Goal: Find specific page/section: Find specific page/section

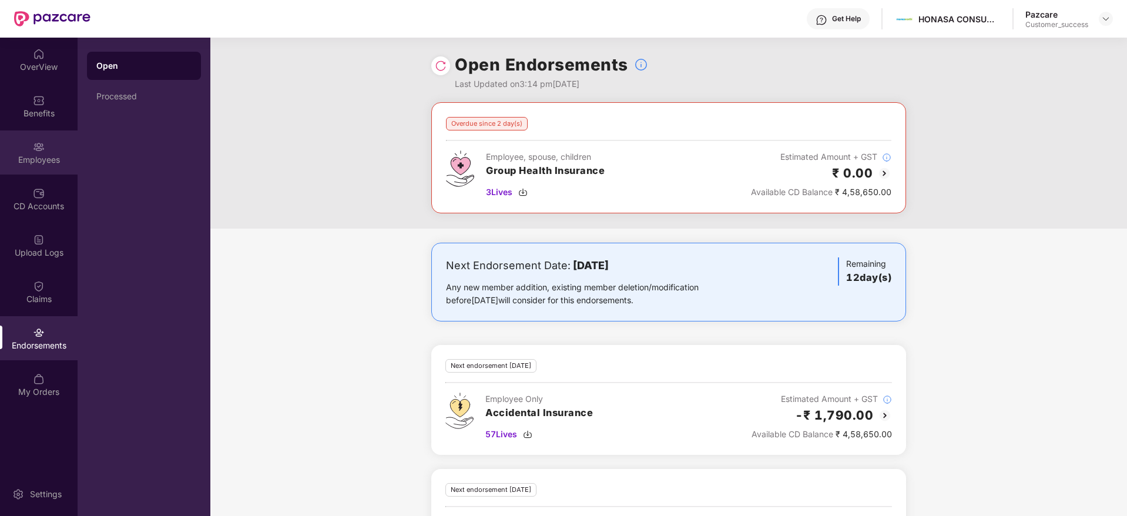
click at [45, 157] on div "Employees" at bounding box center [39, 160] width 78 height 12
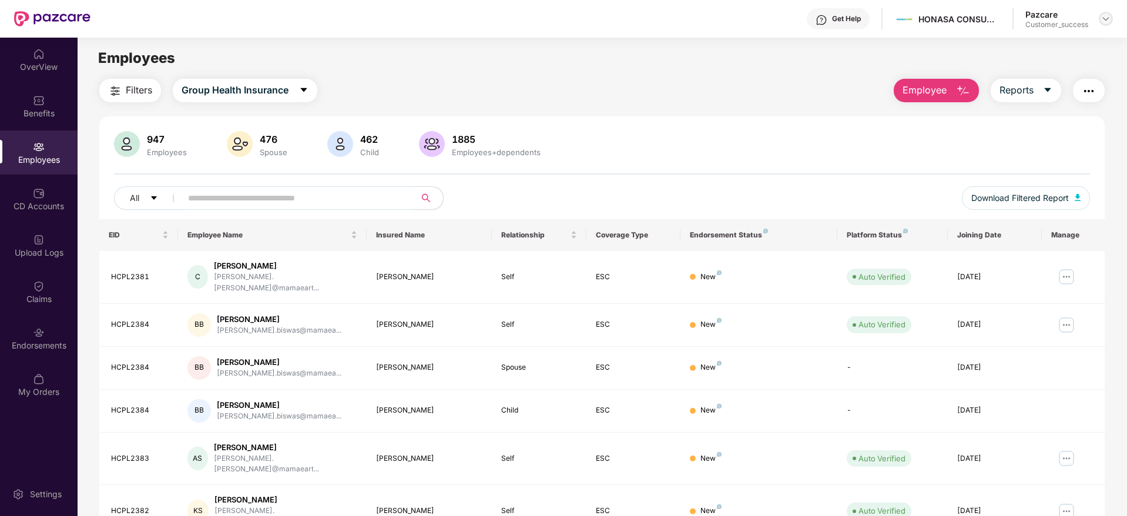
click at [1106, 18] on img at bounding box center [1105, 18] width 9 height 9
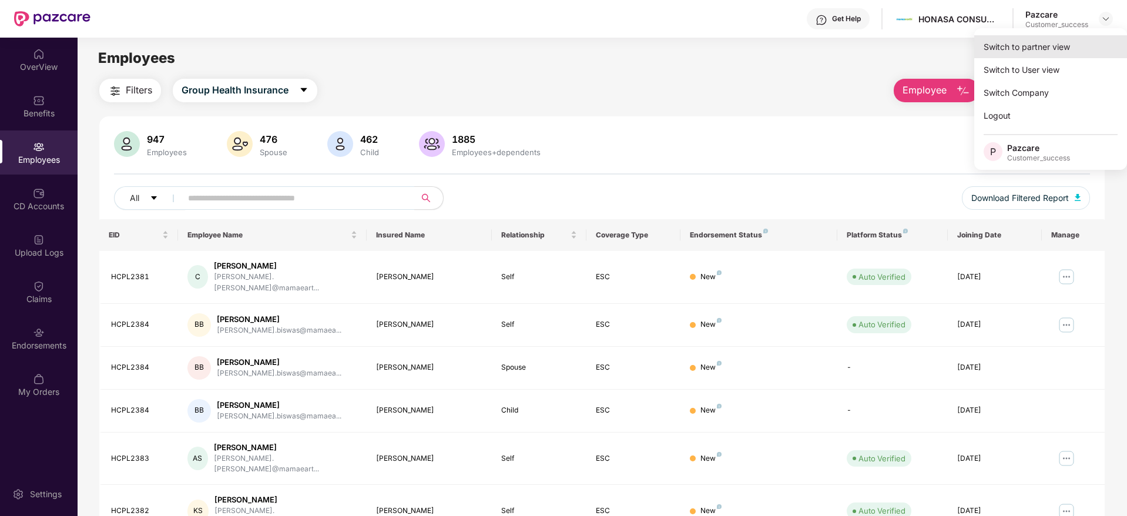
click at [1042, 49] on div "Switch to partner view" at bounding box center [1050, 46] width 153 height 23
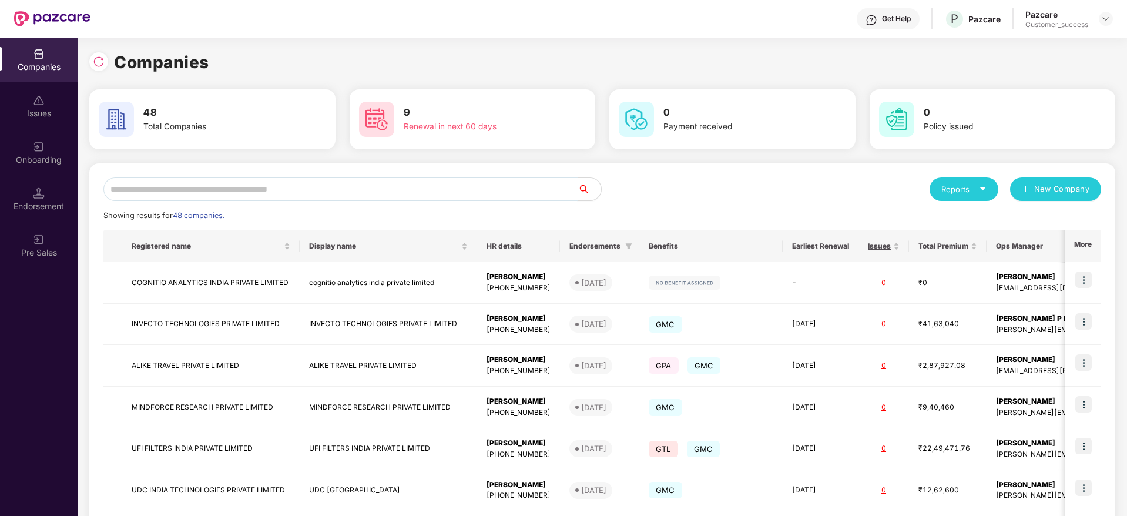
click at [379, 192] on input "text" at bounding box center [340, 189] width 474 height 24
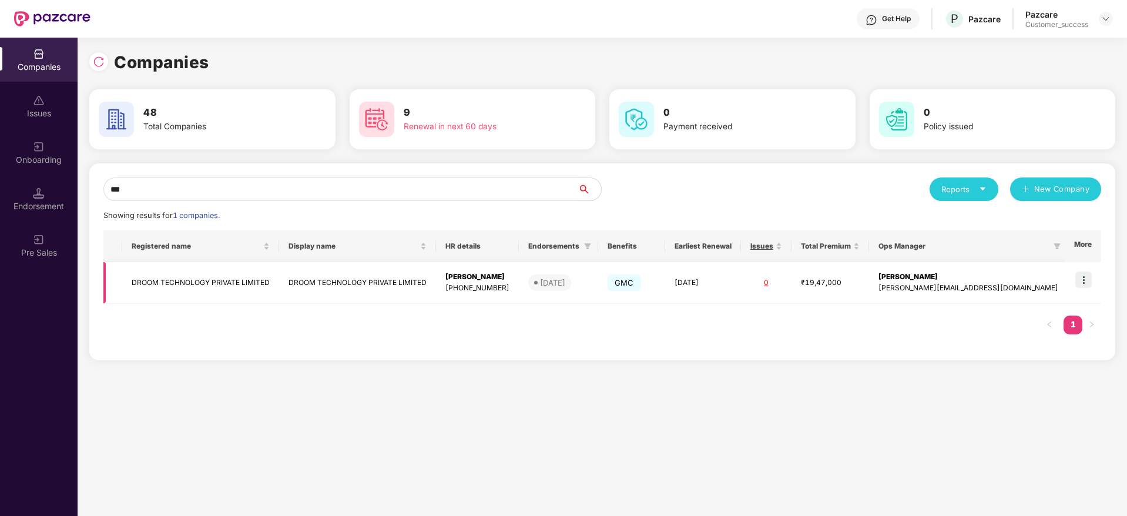
type input "***"
click at [1088, 284] on img at bounding box center [1083, 279] width 16 height 16
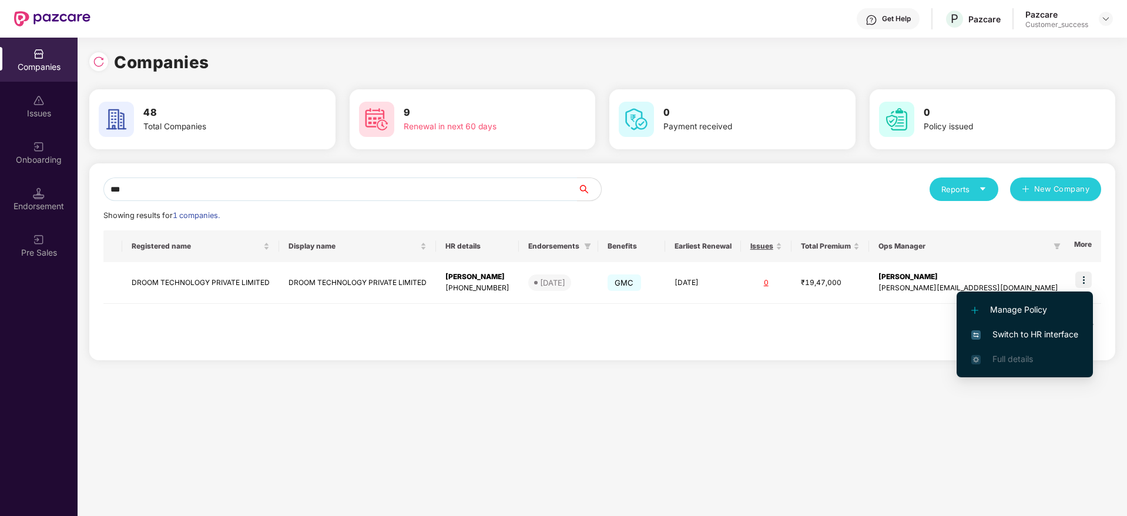
click at [1031, 335] on span "Switch to HR interface" at bounding box center [1024, 334] width 107 height 13
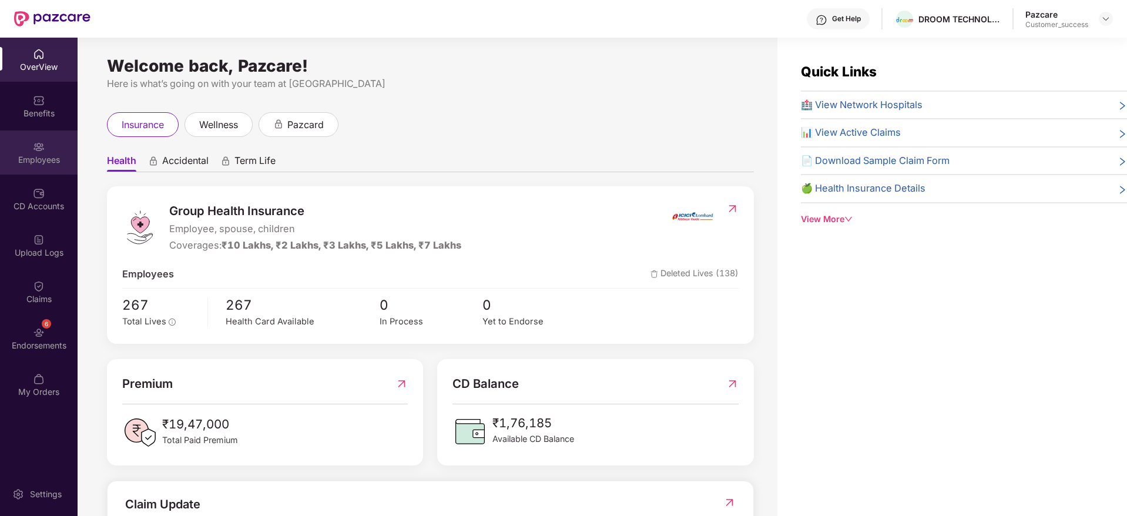
click at [46, 163] on div "Employees" at bounding box center [39, 160] width 78 height 12
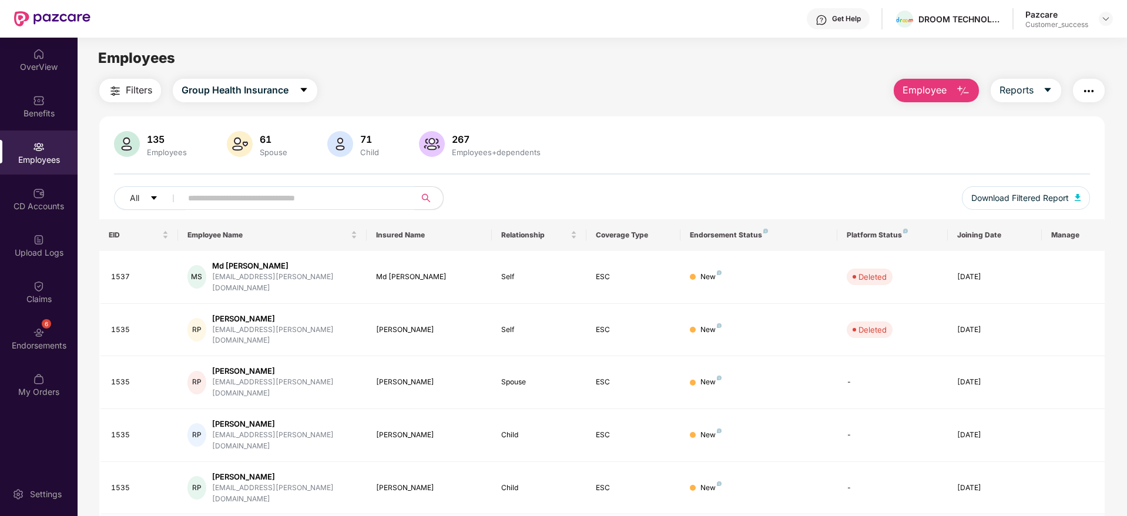
click at [201, 203] on input "text" at bounding box center [293, 198] width 211 height 18
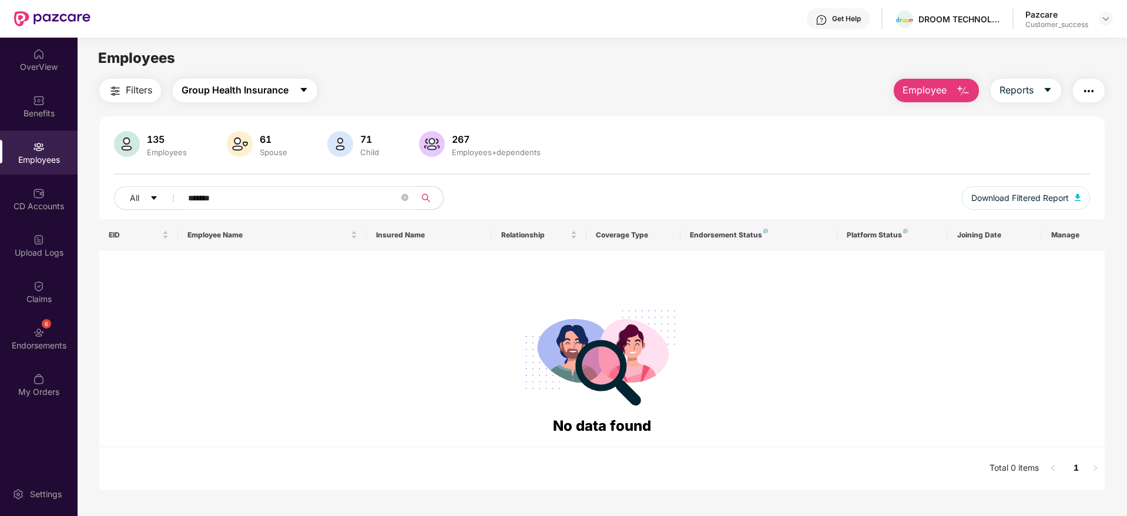
type input "*******"
click at [279, 98] on button "Group Health Insurance" at bounding box center [245, 91] width 145 height 24
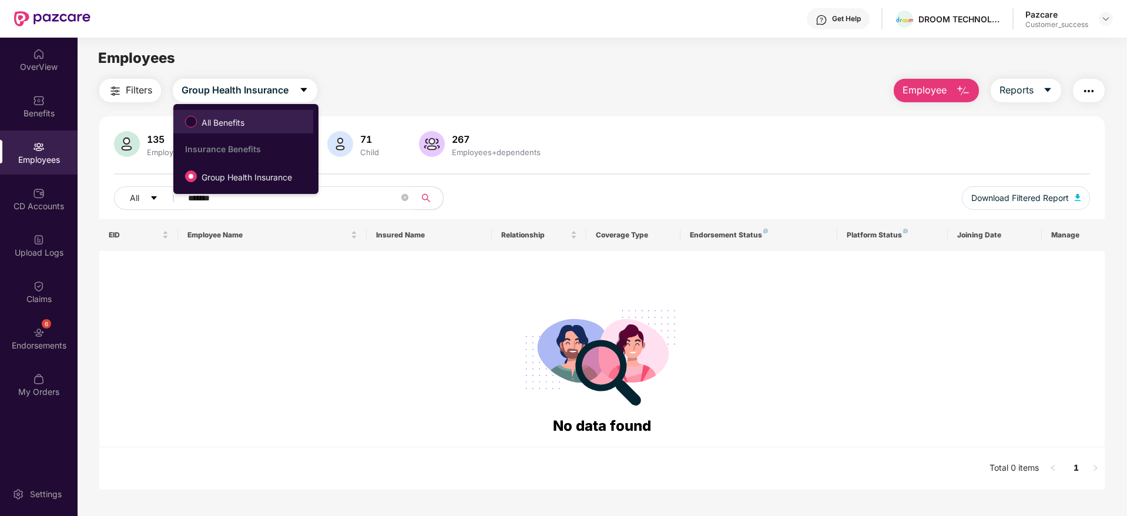
click at [241, 120] on span "All Benefits" at bounding box center [223, 122] width 52 height 13
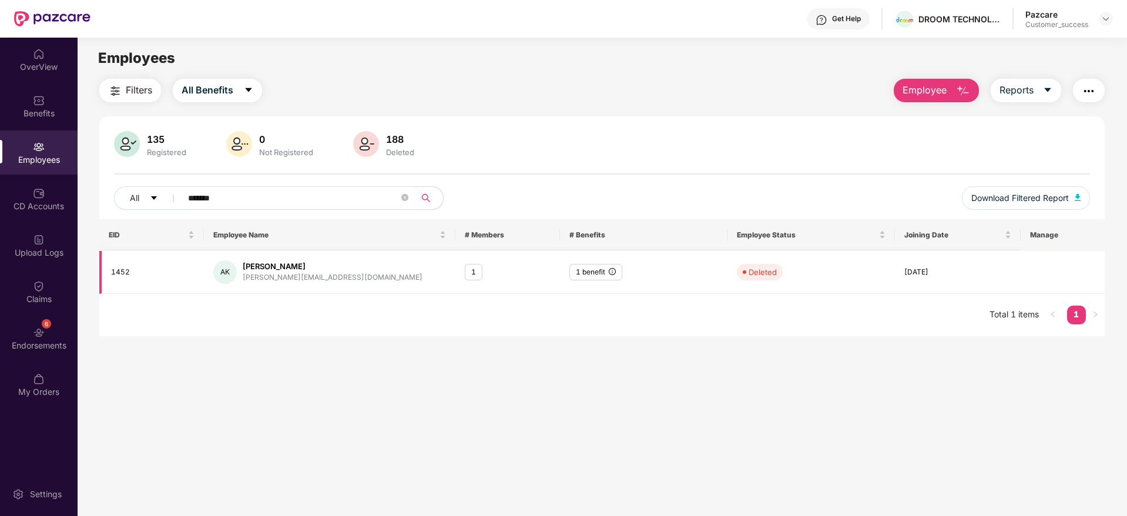
click at [267, 275] on div "[PERSON_NAME][EMAIL_ADDRESS][DOMAIN_NAME]" at bounding box center [333, 277] width 180 height 11
click at [406, 196] on icon "close-circle" at bounding box center [404, 197] width 7 height 7
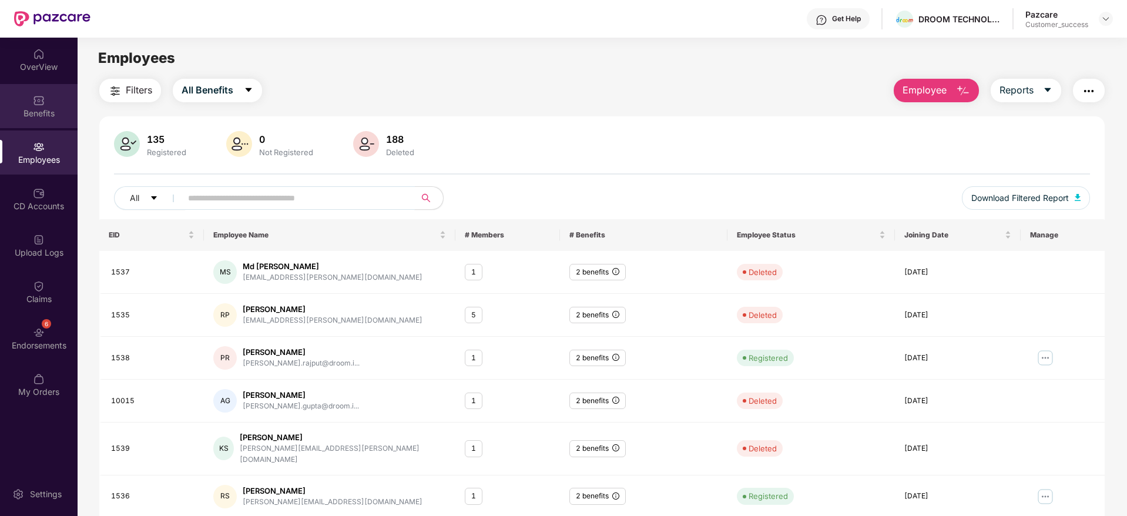
click at [39, 105] on img at bounding box center [39, 101] width 12 height 12
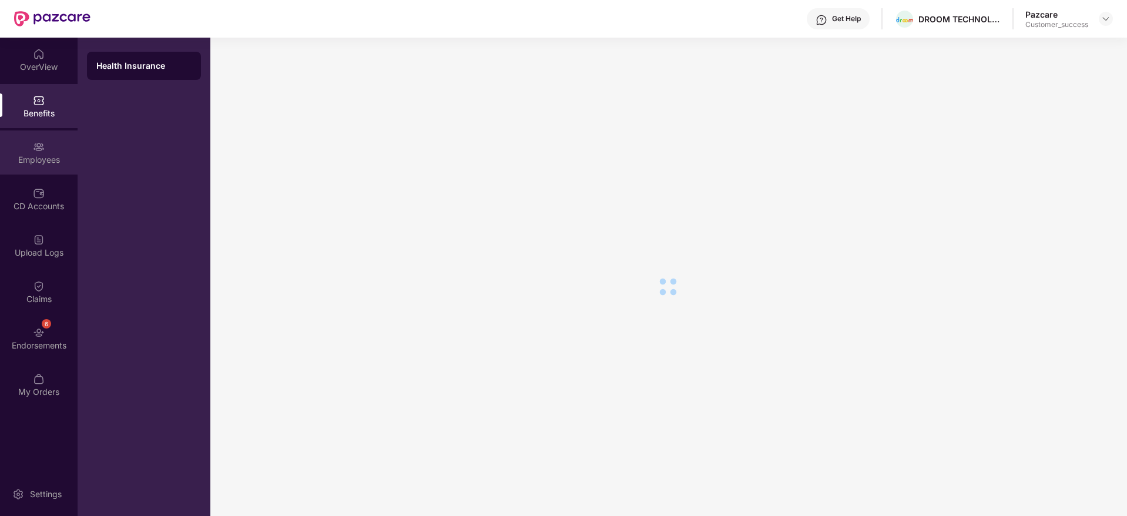
click at [43, 160] on div "Employees" at bounding box center [39, 160] width 78 height 12
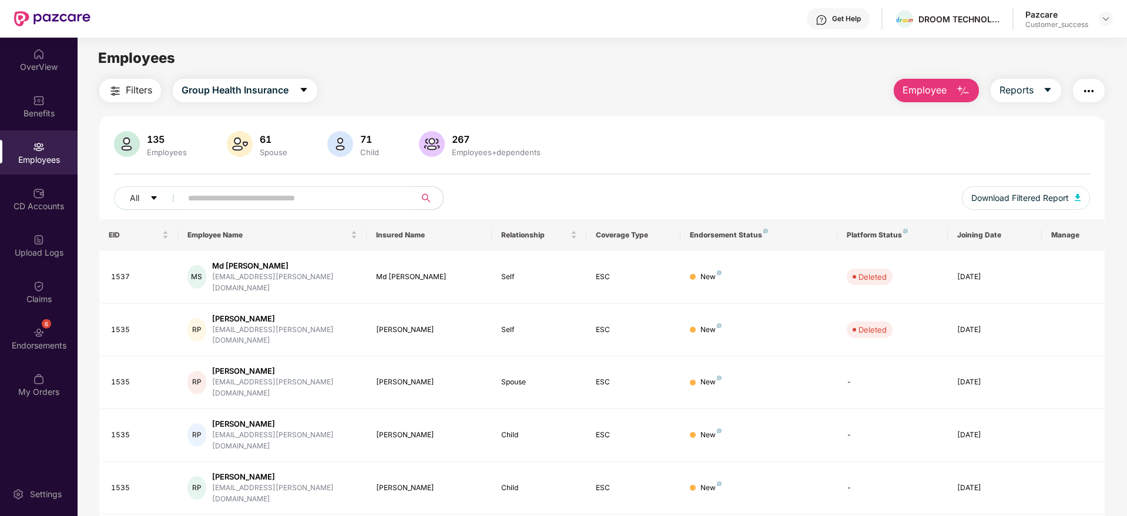
click at [637, 143] on div "135 Employees 61 Spouse 71 Child 267 Employees+dependents" at bounding box center [602, 145] width 976 height 28
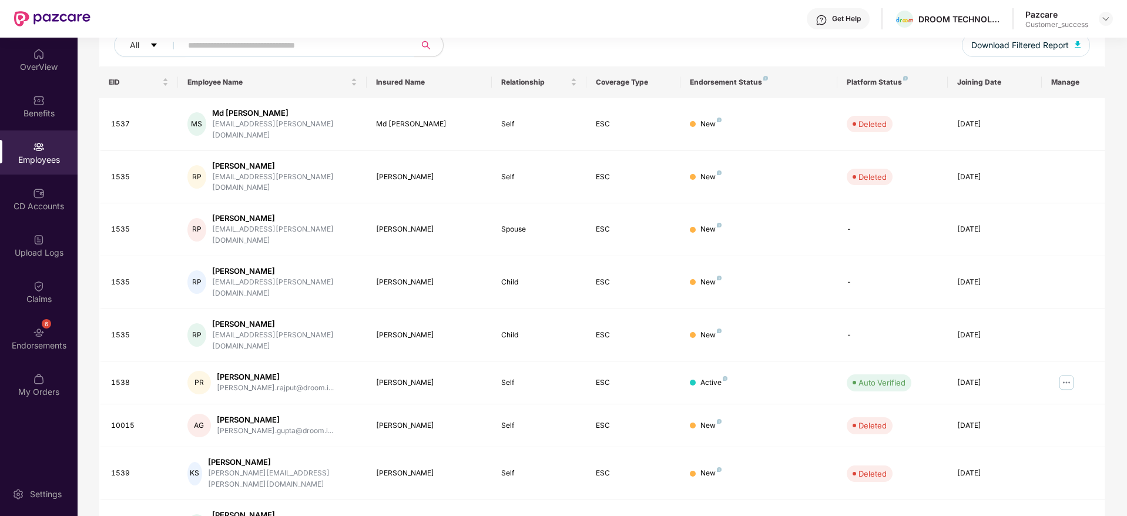
scroll to position [206, 0]
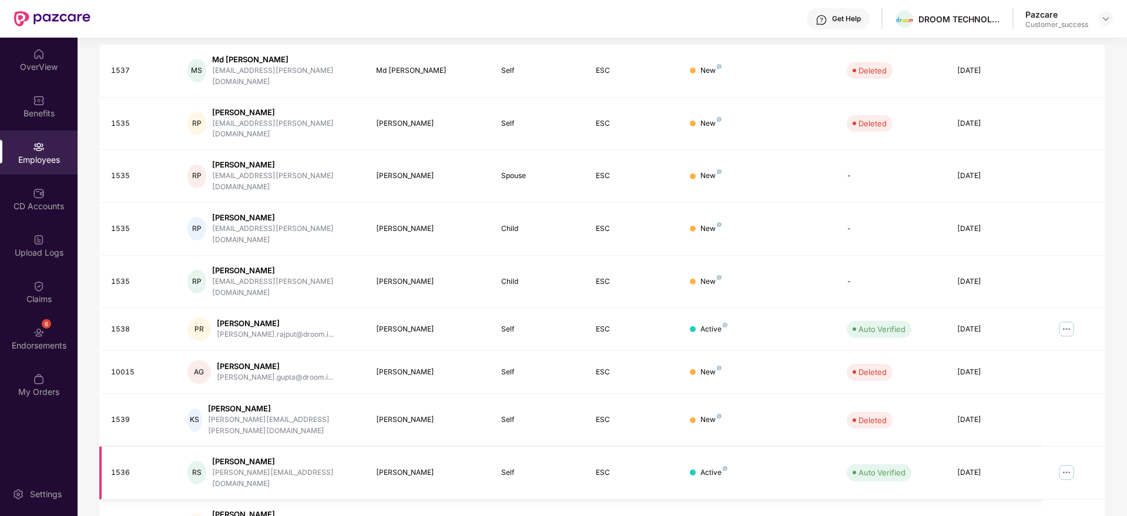
click at [1069, 463] on img at bounding box center [1066, 472] width 19 height 19
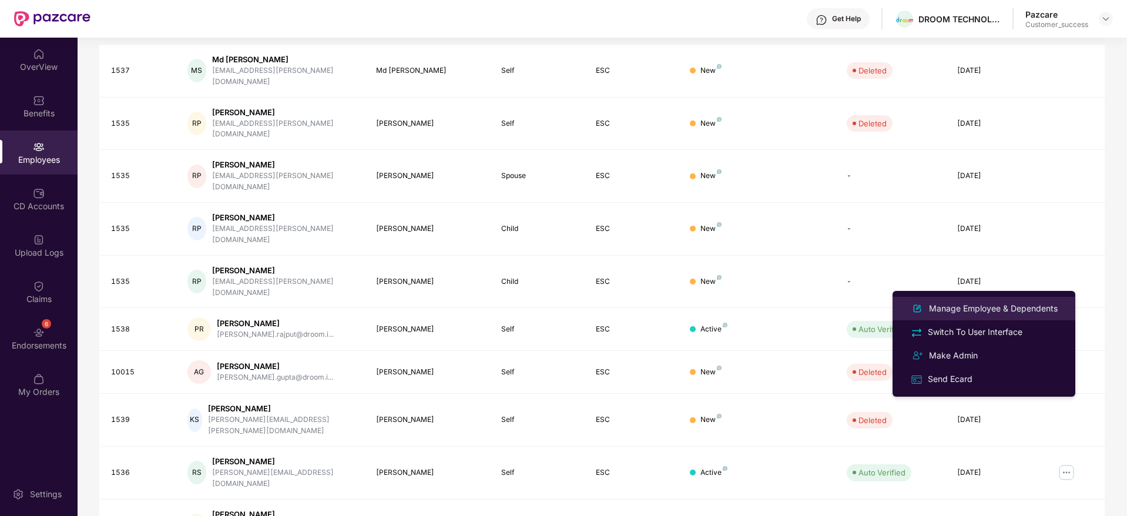
click at [998, 311] on div "Manage Employee & Dependents" at bounding box center [992, 308] width 133 height 13
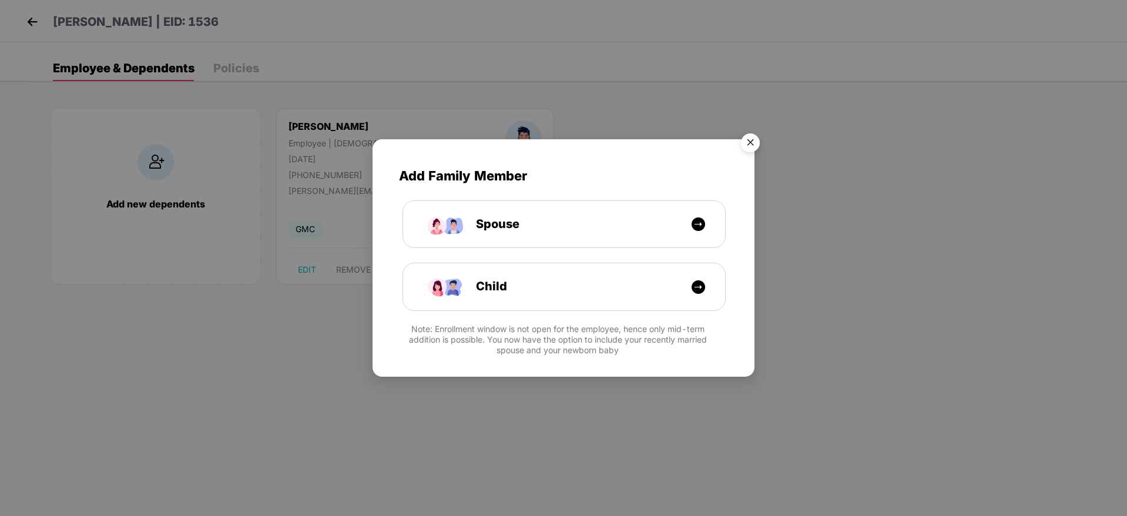
click at [750, 147] on img "Close" at bounding box center [750, 144] width 33 height 33
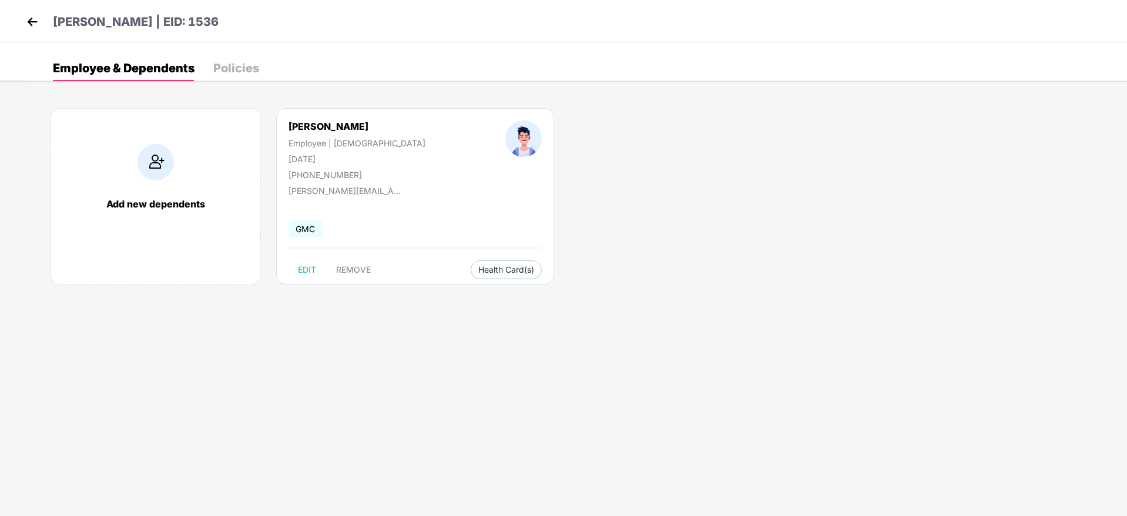
click at [33, 23] on img at bounding box center [33, 22] width 18 height 18
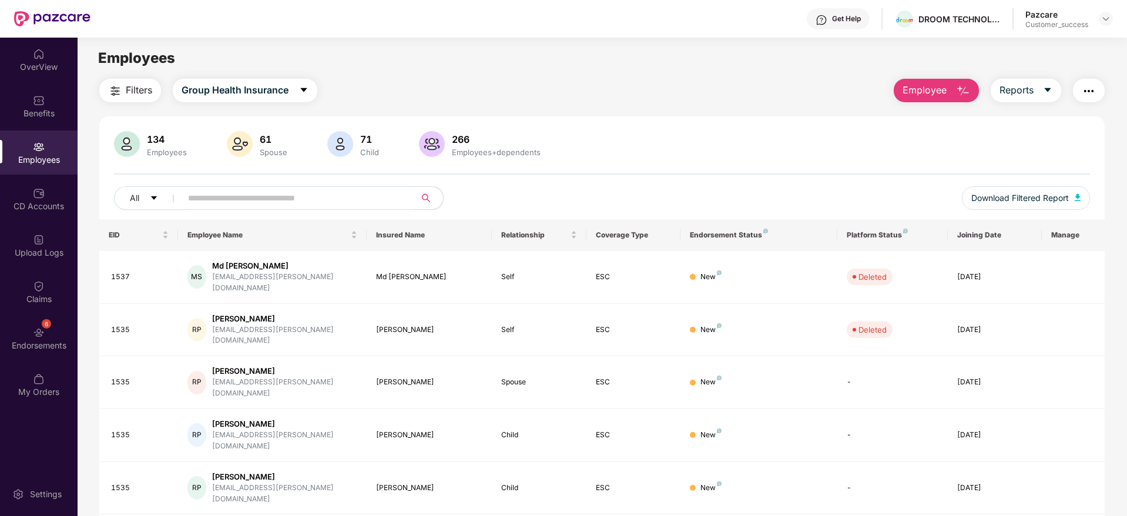
click at [247, 195] on input "text" at bounding box center [293, 198] width 211 height 18
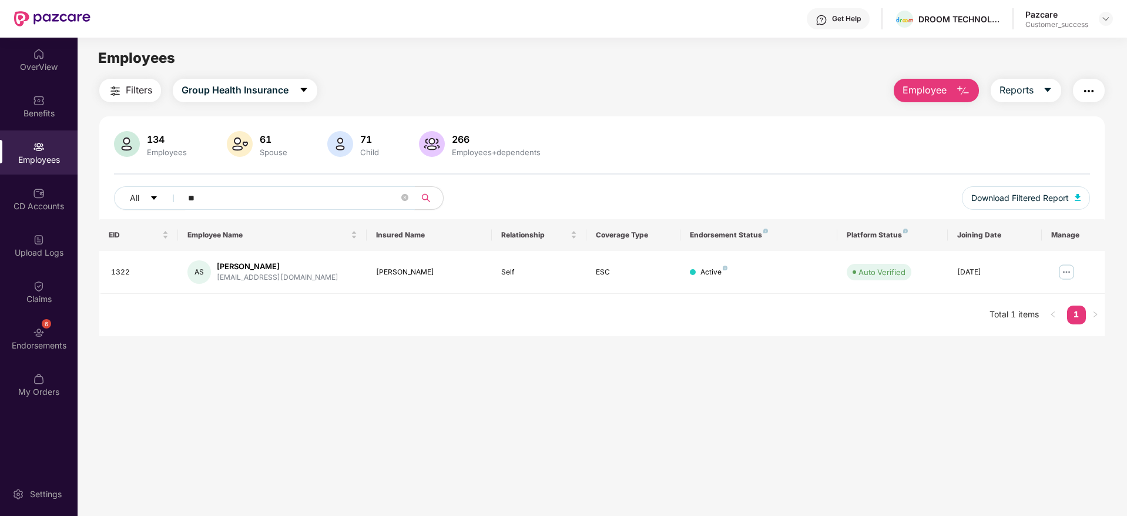
type input "*"
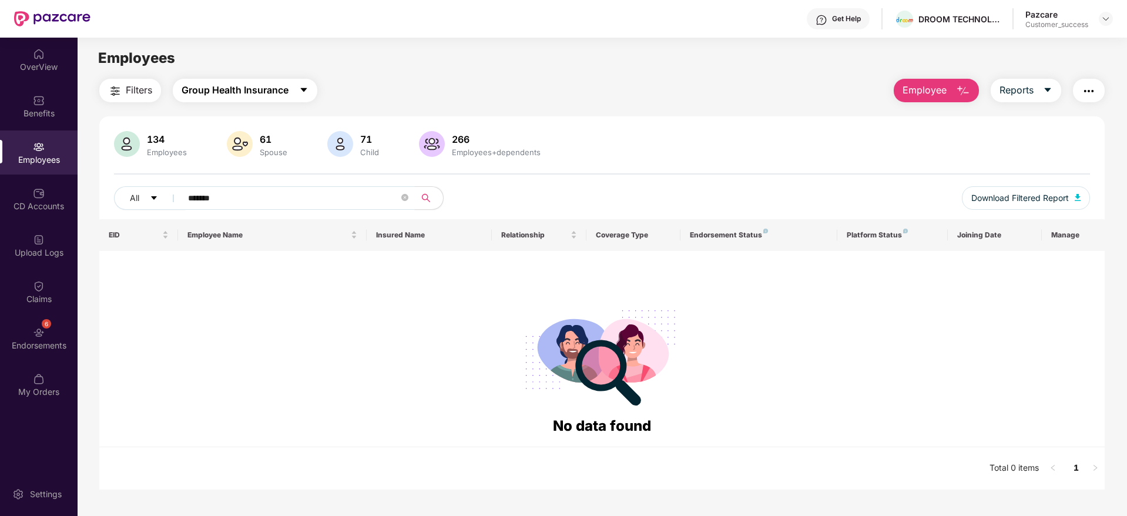
type input "*******"
click at [276, 86] on span "Group Health Insurance" at bounding box center [235, 90] width 107 height 15
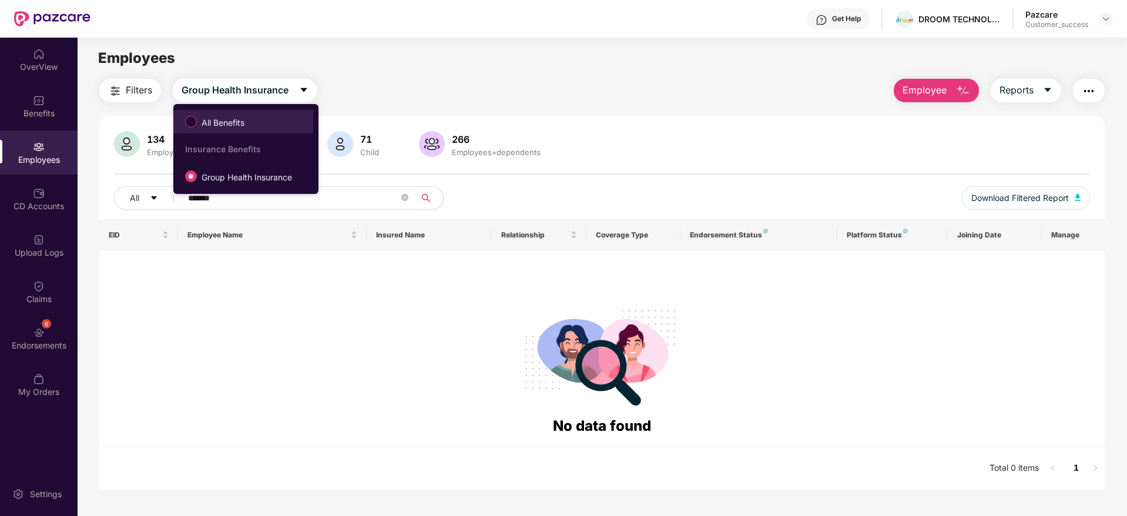
click at [232, 127] on span "All Benefits" at bounding box center [223, 122] width 52 height 13
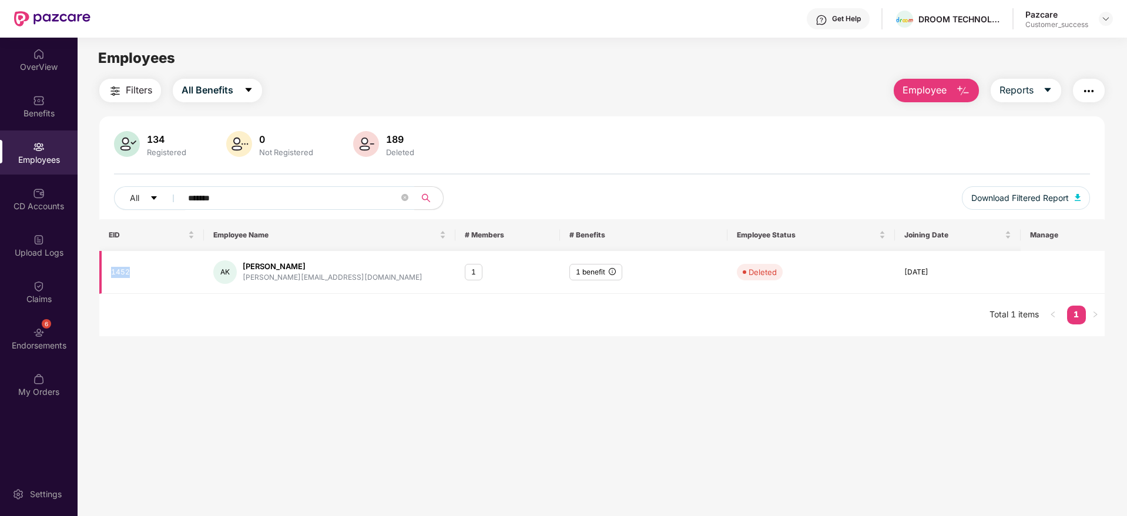
drag, startPoint x: 134, startPoint y: 275, endPoint x: 108, endPoint y: 277, distance: 26.5
click at [108, 277] on td "1452" at bounding box center [151, 272] width 105 height 43
copy div "1452"
click at [297, 202] on input "*******" at bounding box center [293, 198] width 211 height 18
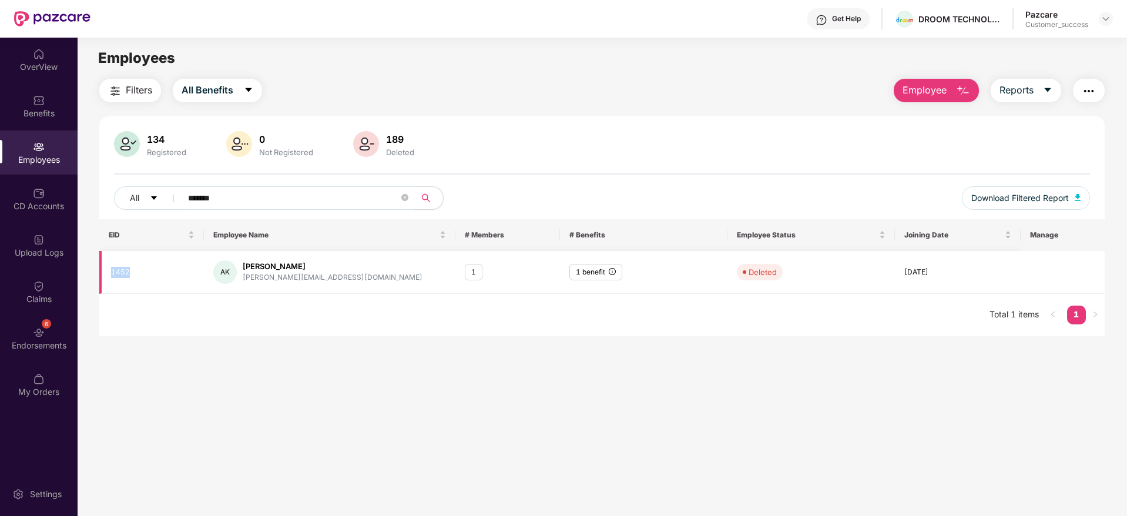
drag, startPoint x: 139, startPoint y: 268, endPoint x: 105, endPoint y: 276, distance: 35.5
click at [105, 276] on td "1452" at bounding box center [151, 272] width 105 height 43
copy div "1452"
drag, startPoint x: 310, startPoint y: 275, endPoint x: 246, endPoint y: 277, distance: 64.1
click at [246, 277] on div "[PERSON_NAME][EMAIL_ADDRESS][DOMAIN_NAME]" at bounding box center [333, 277] width 180 height 11
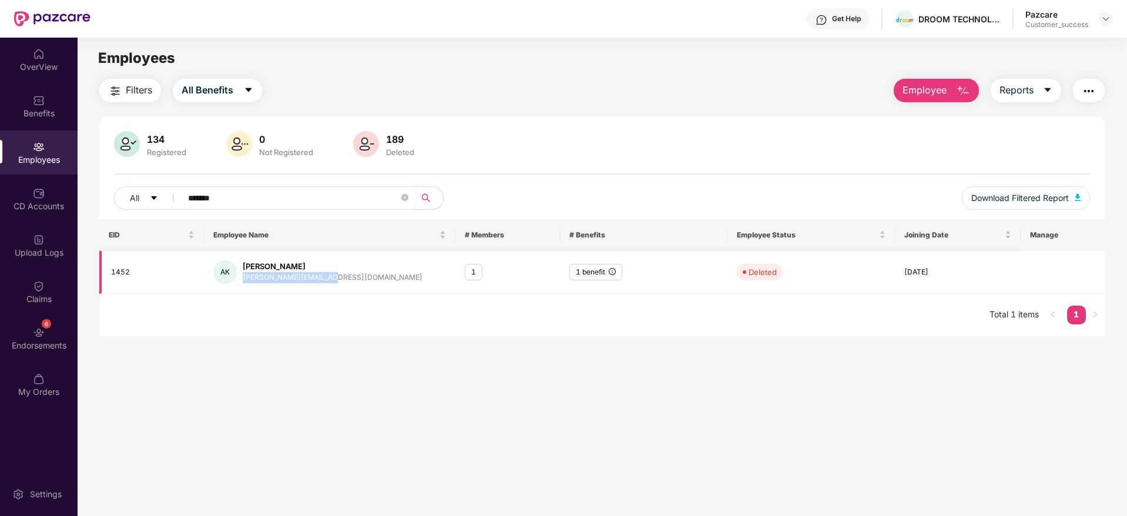
drag, startPoint x: 243, startPoint y: 277, endPoint x: 346, endPoint y: 277, distance: 103.4
click at [346, 277] on div "AK [PERSON_NAME] [PERSON_NAME][EMAIL_ADDRESS][DOMAIN_NAME]" at bounding box center [329, 272] width 233 height 24
copy div "[PERSON_NAME][EMAIL_ADDRESS][DOMAIN_NAME]"
